Goal: Check status

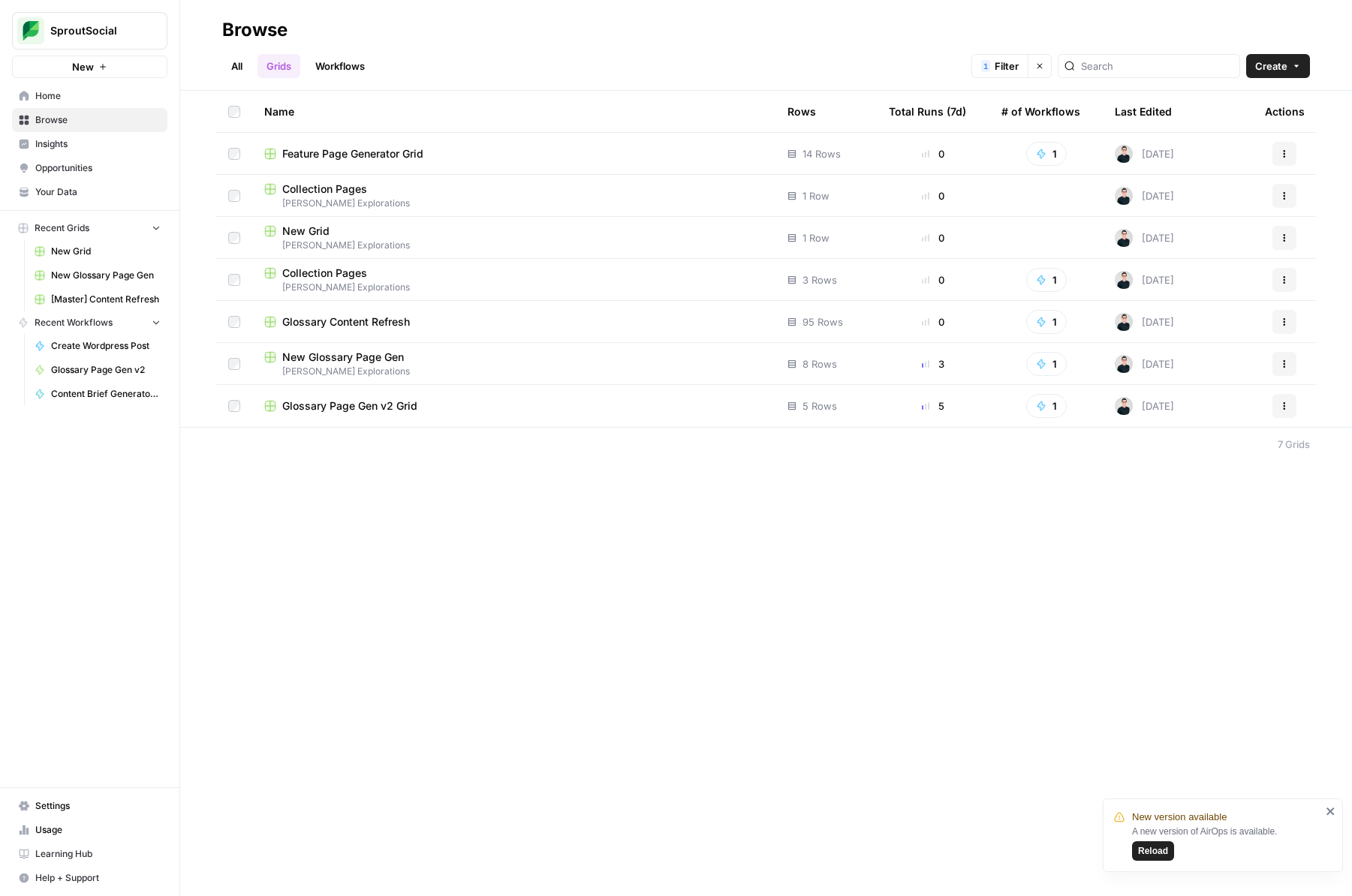
click at [1158, 850] on span "Reload" at bounding box center [1153, 851] width 30 height 13
click at [933, 574] on div "Name Rows Total Runs (7d) # of Workflows Last Edited Actions Feature Page Gener…" at bounding box center [767, 476] width 1172 height 771
click at [1150, 846] on span "Reload" at bounding box center [1153, 851] width 30 height 13
